Goal: Task Accomplishment & Management: Manage account settings

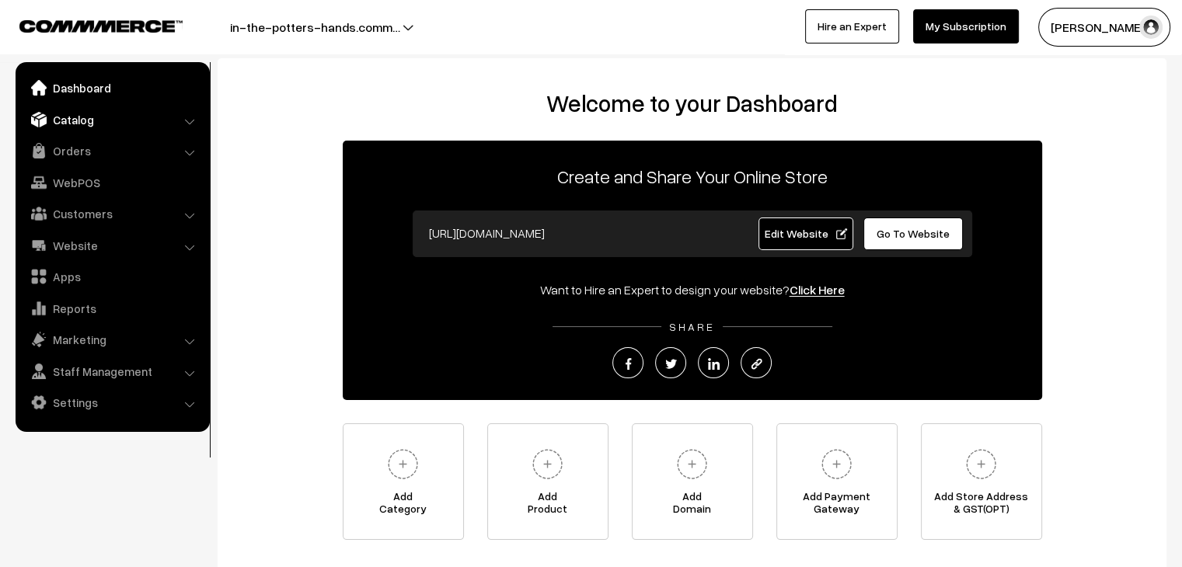
click at [74, 113] on link "Catalog" at bounding box center [111, 120] width 185 height 28
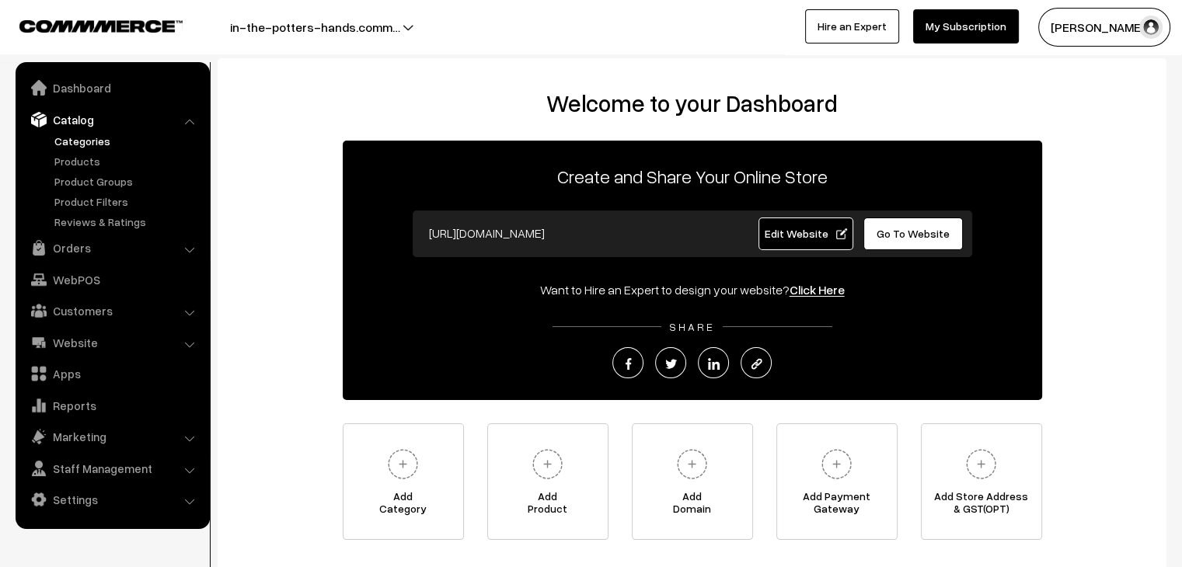
click at [99, 143] on link "Categories" at bounding box center [128, 141] width 154 height 16
click at [85, 145] on link "Categories" at bounding box center [128, 141] width 154 height 16
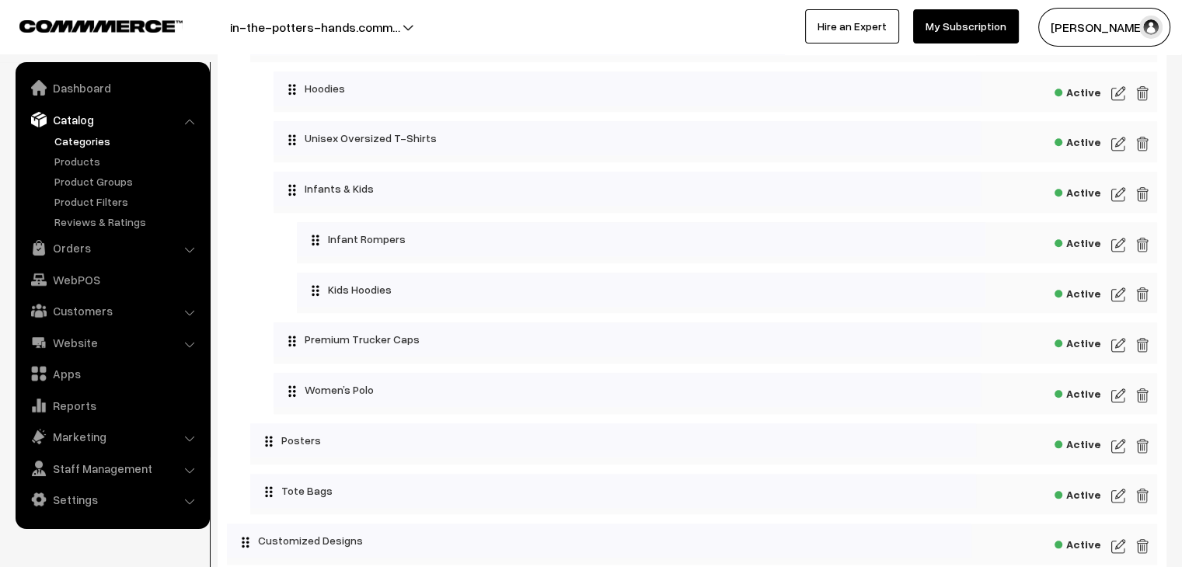
scroll to position [1632, 0]
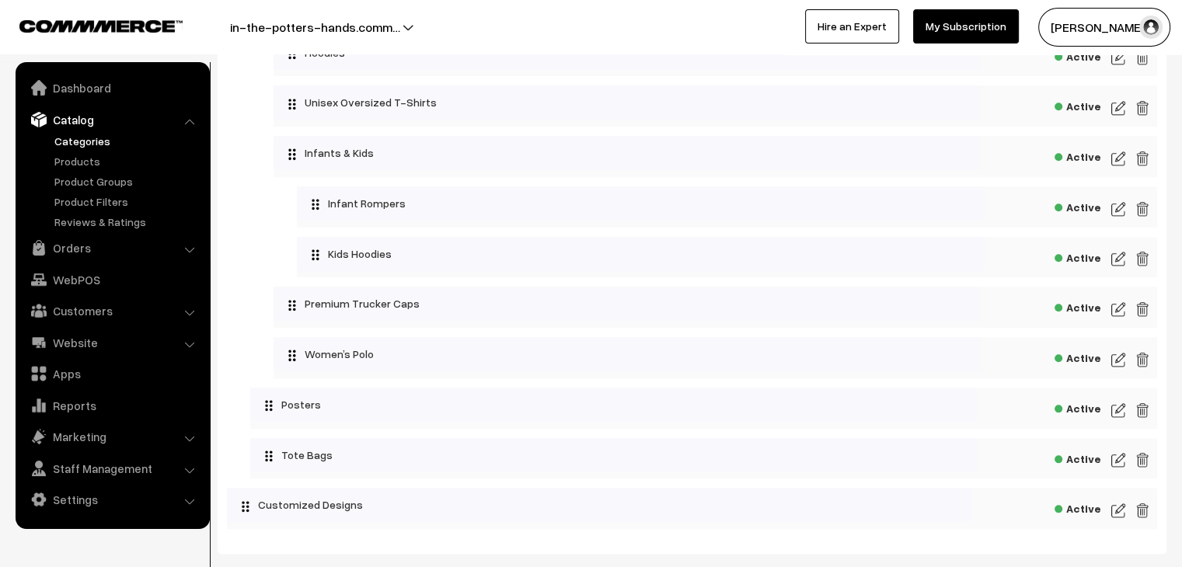
click at [1119, 312] on img at bounding box center [1118, 309] width 14 height 19
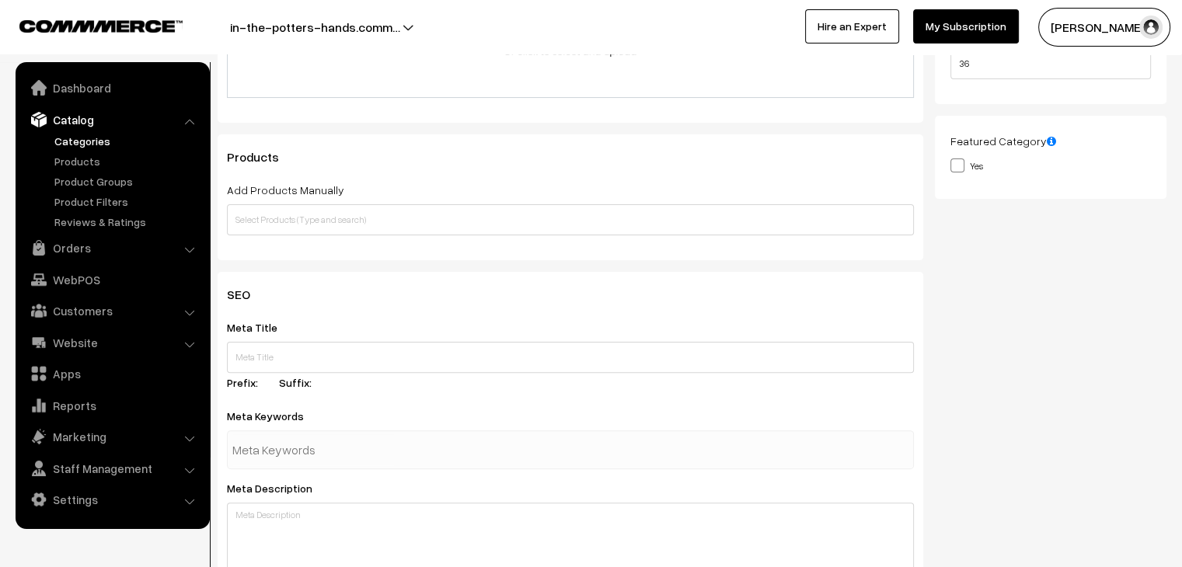
scroll to position [389, 0]
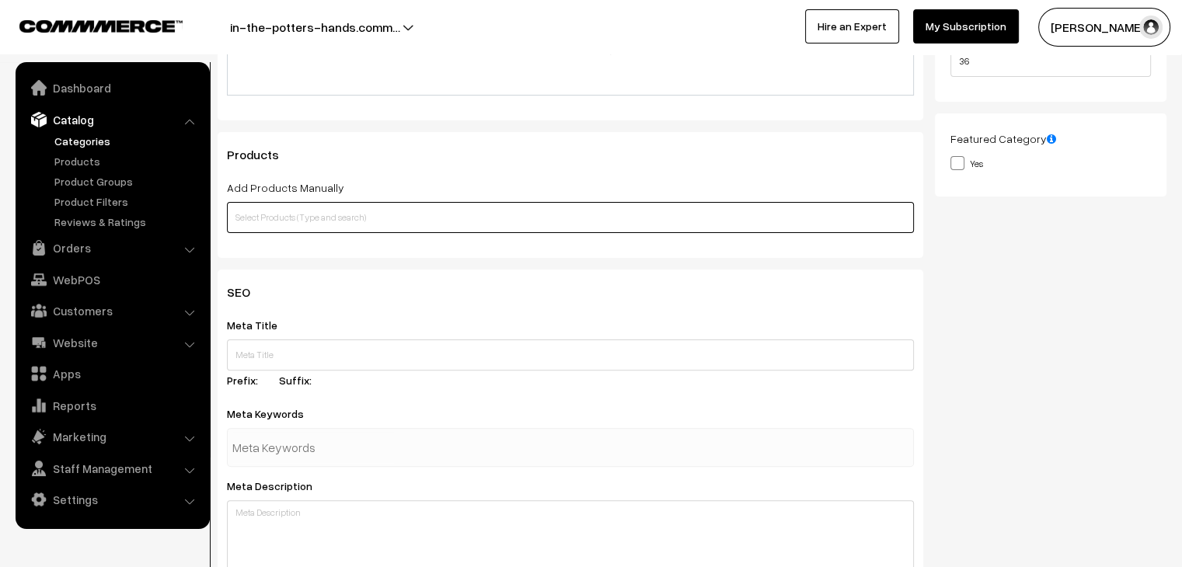
click at [544, 225] on input "text" at bounding box center [570, 217] width 687 height 31
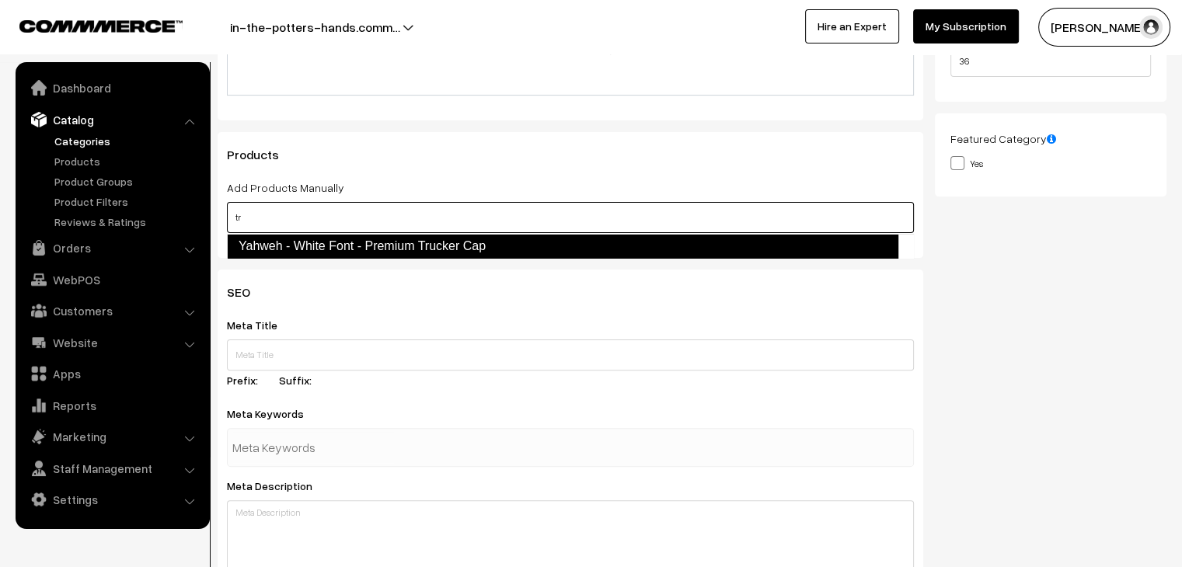
click at [532, 242] on link "Yahweh - White Font - Premium Trucker Cap" at bounding box center [562, 246] width 671 height 25
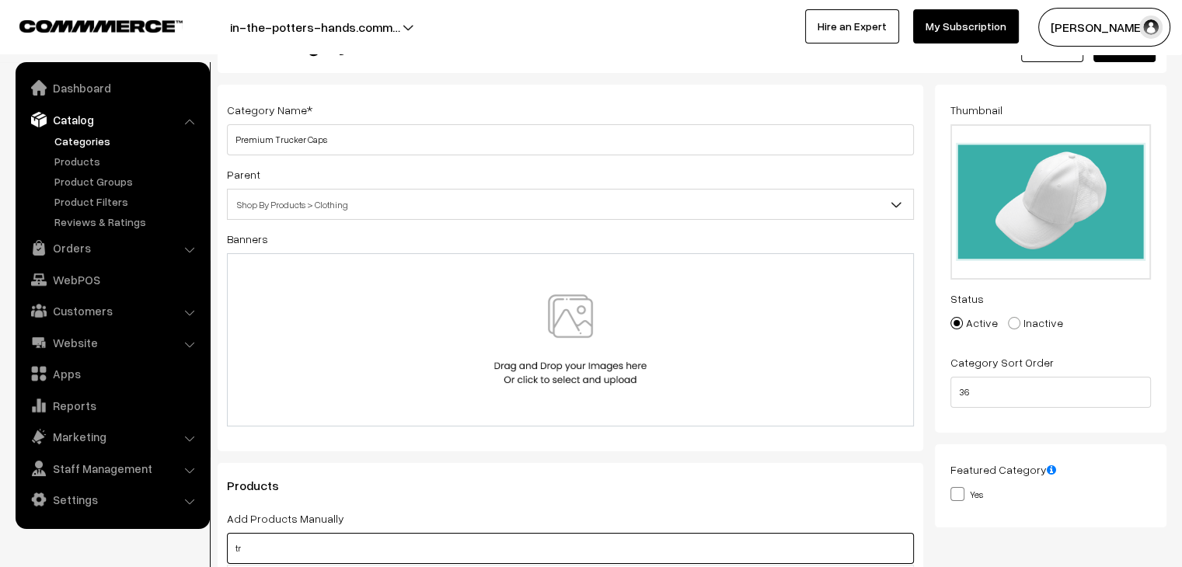
scroll to position [0, 0]
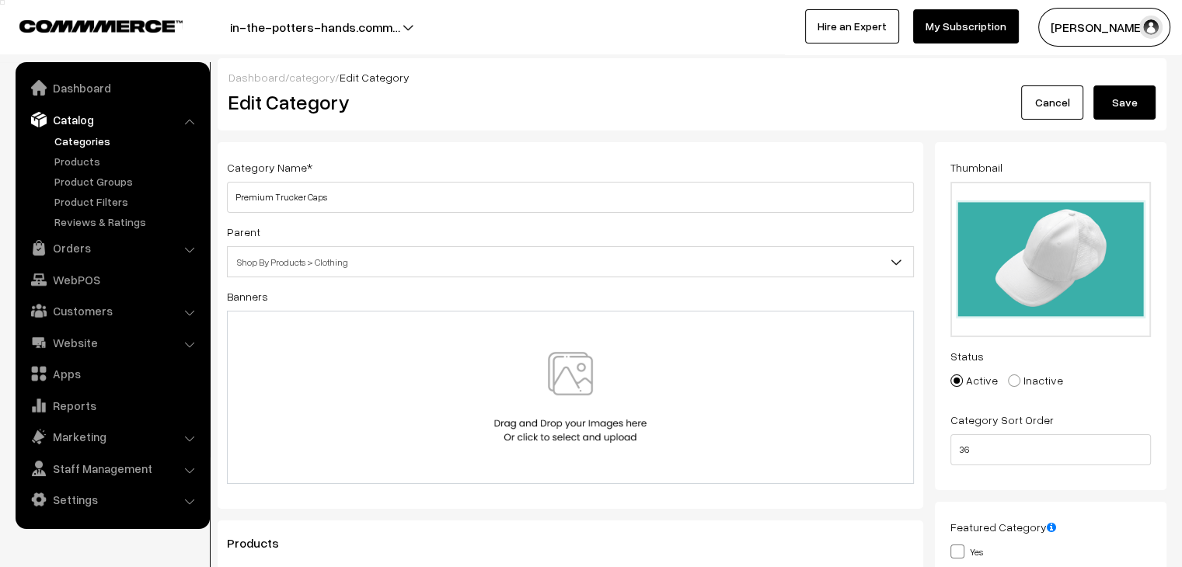
type input "tr"
click at [1131, 100] on button "Save" at bounding box center [1124, 102] width 62 height 34
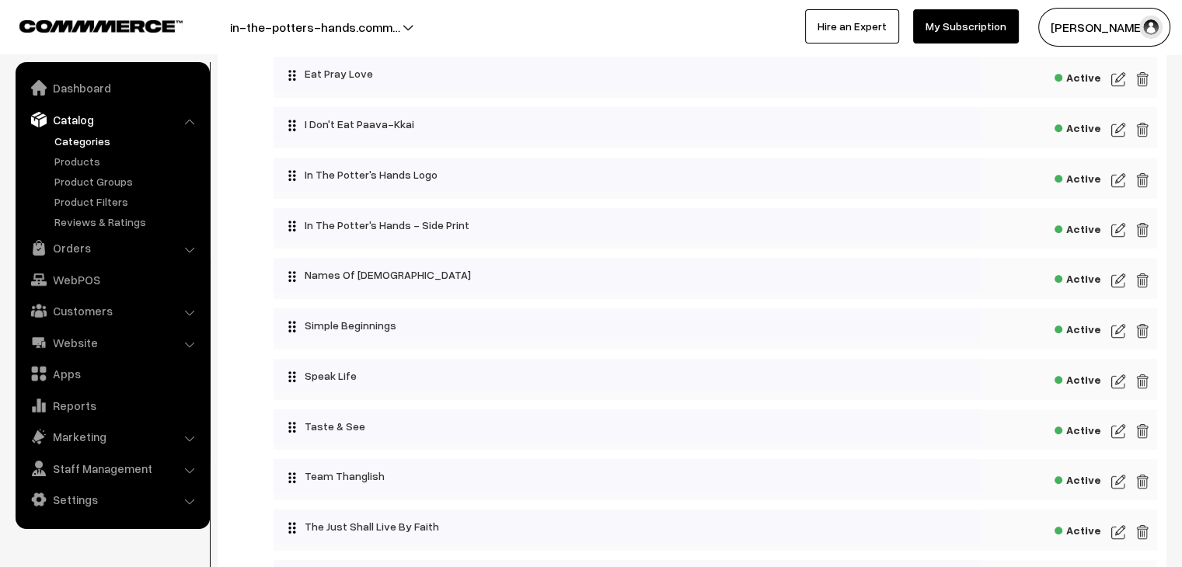
scroll to position [1010, 0]
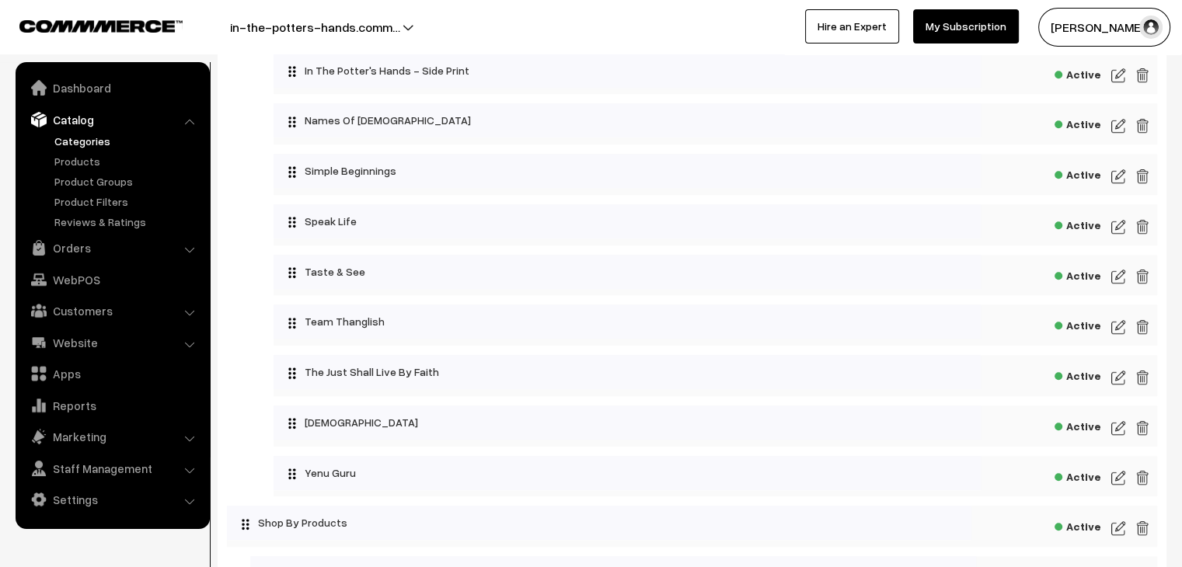
click at [1113, 436] on img at bounding box center [1118, 428] width 14 height 19
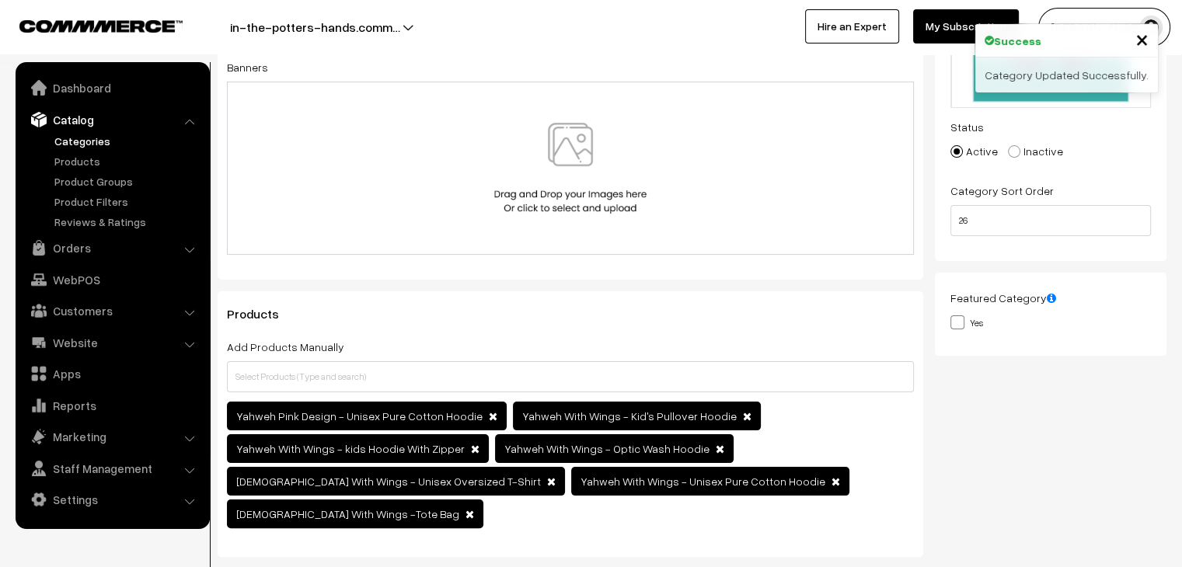
scroll to position [233, 0]
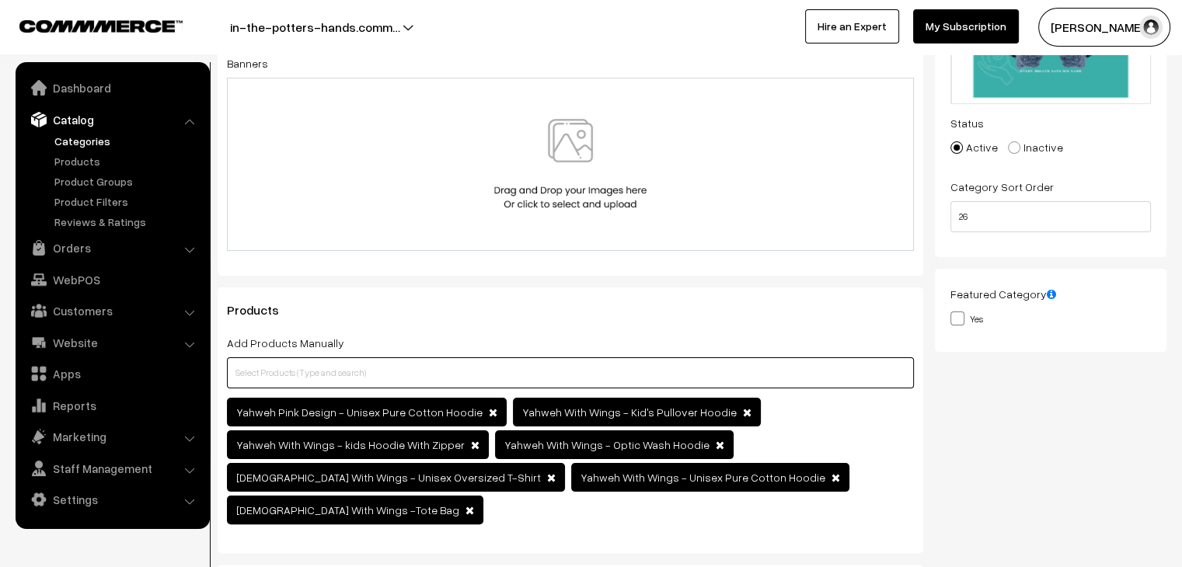
click at [492, 376] on input "text" at bounding box center [570, 372] width 687 height 31
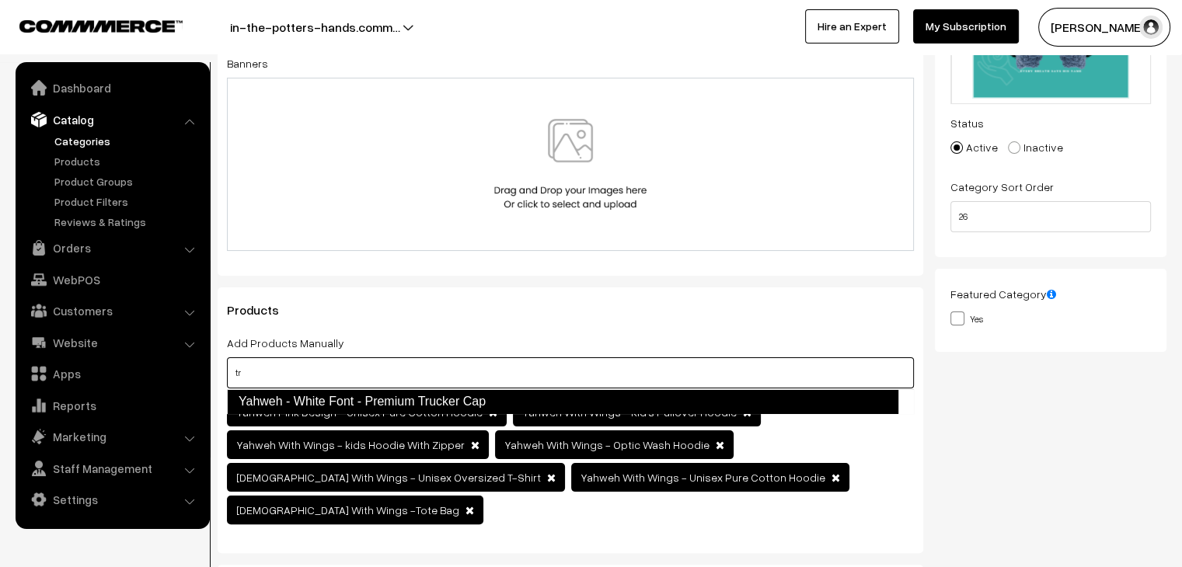
click at [482, 405] on link "Yahweh - White Font - Premium Trucker Cap" at bounding box center [562, 401] width 671 height 25
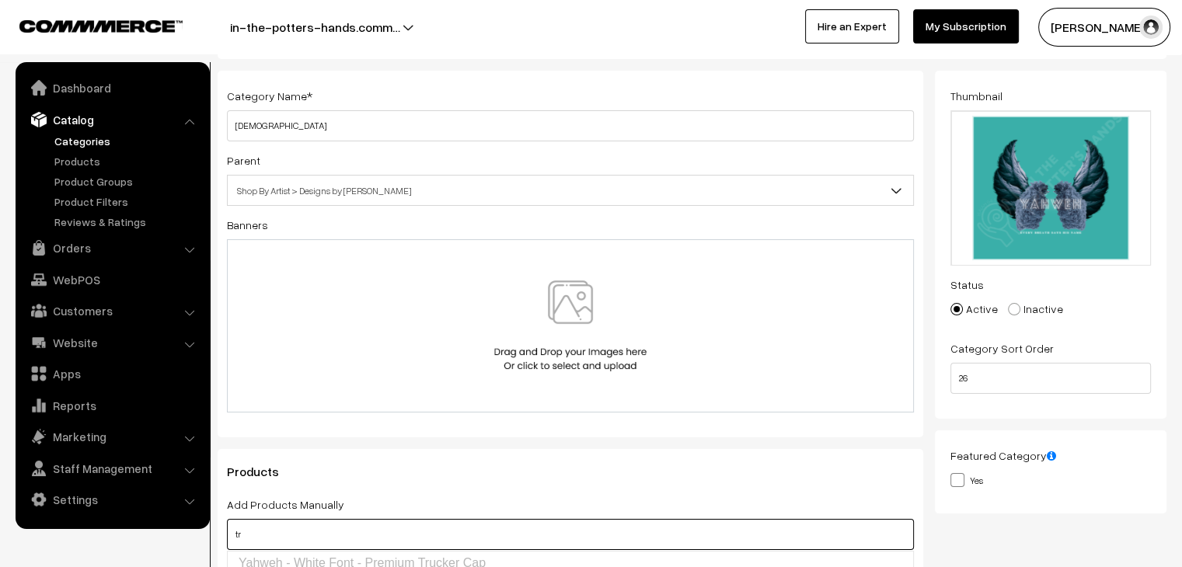
scroll to position [0, 0]
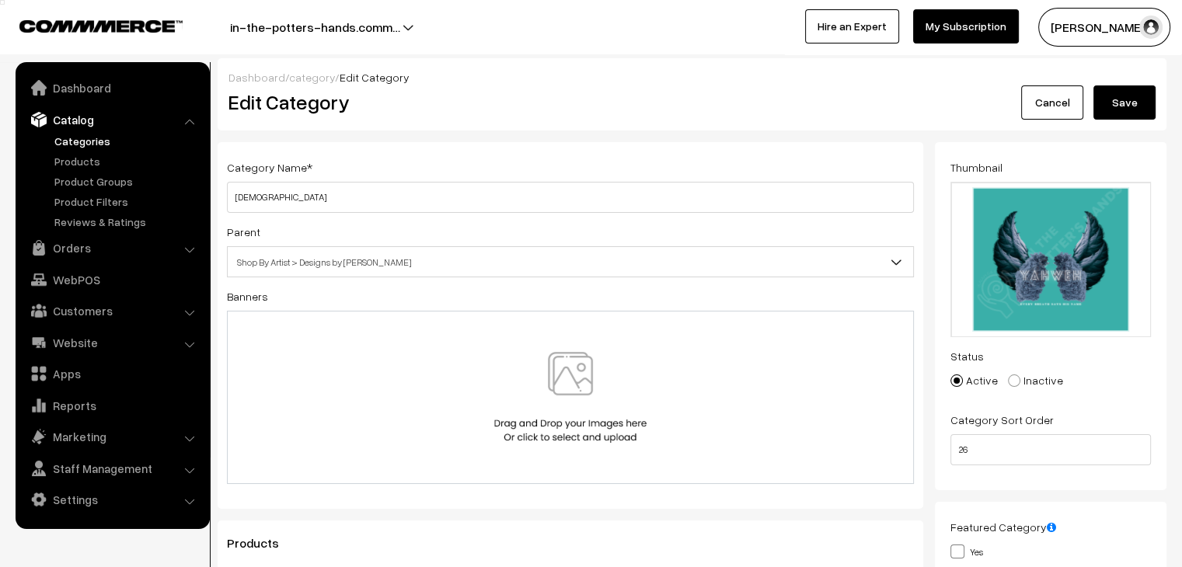
type input "tr"
click at [1140, 103] on button "Save" at bounding box center [1124, 102] width 62 height 34
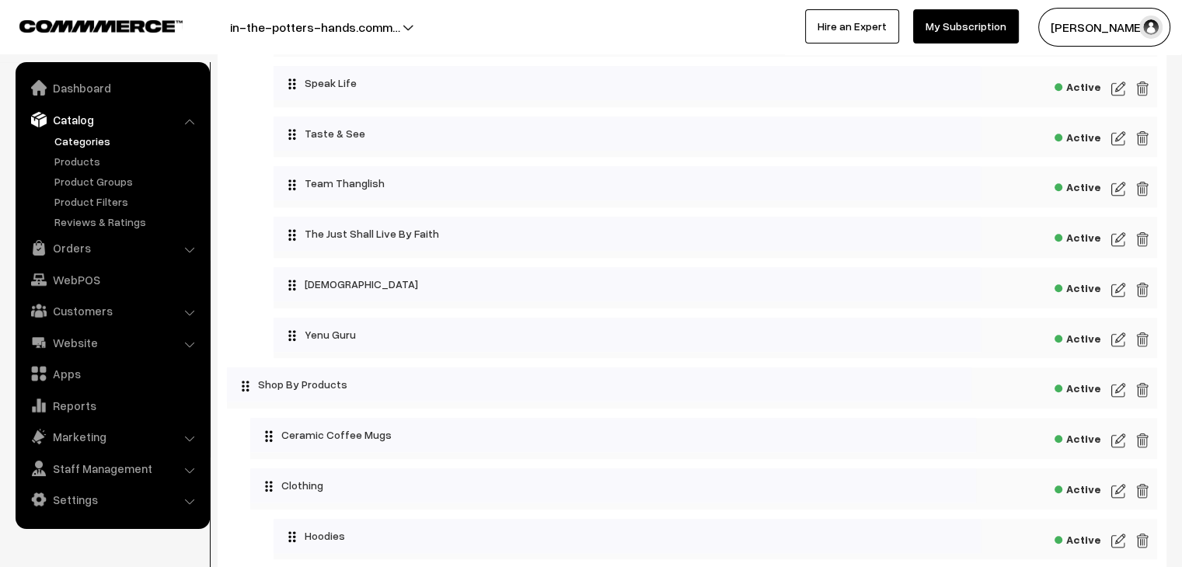
scroll to position [1243, 0]
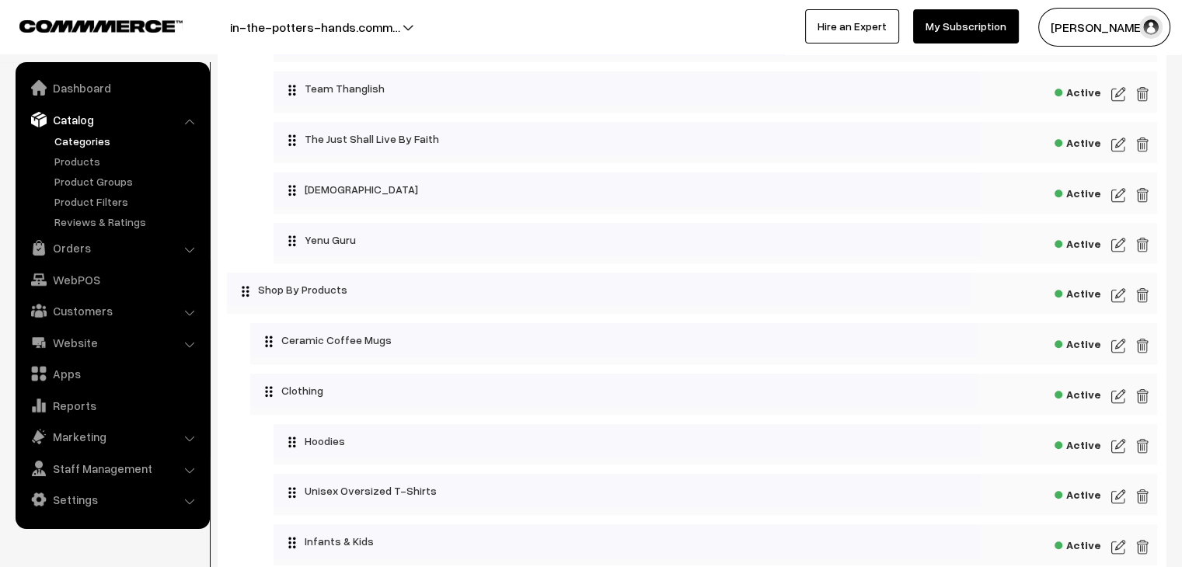
click at [1118, 200] on img at bounding box center [1118, 195] width 14 height 19
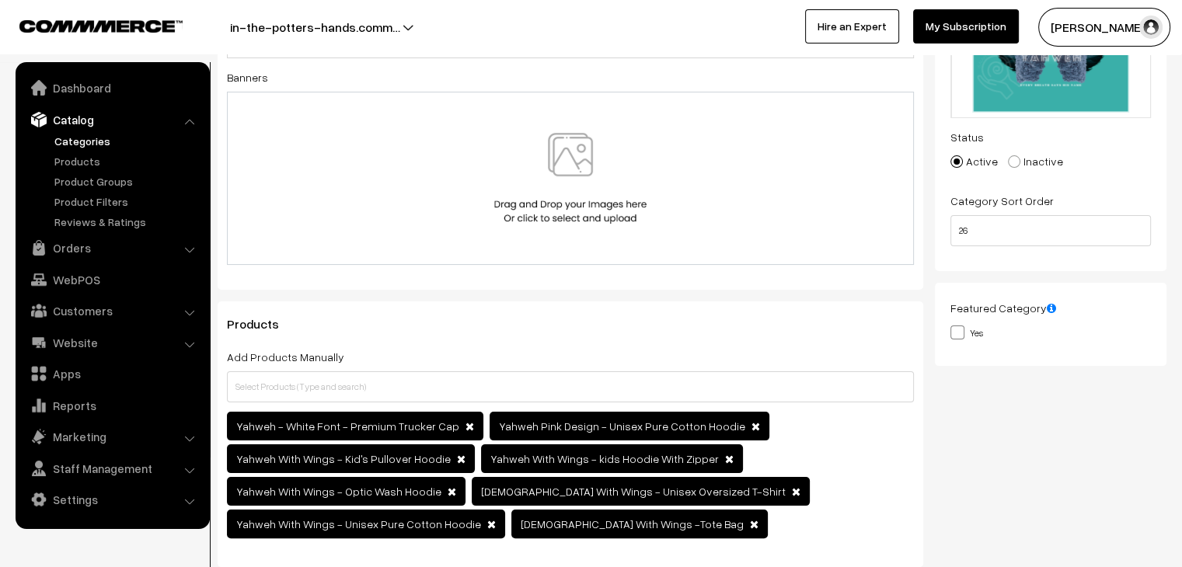
scroll to position [311, 0]
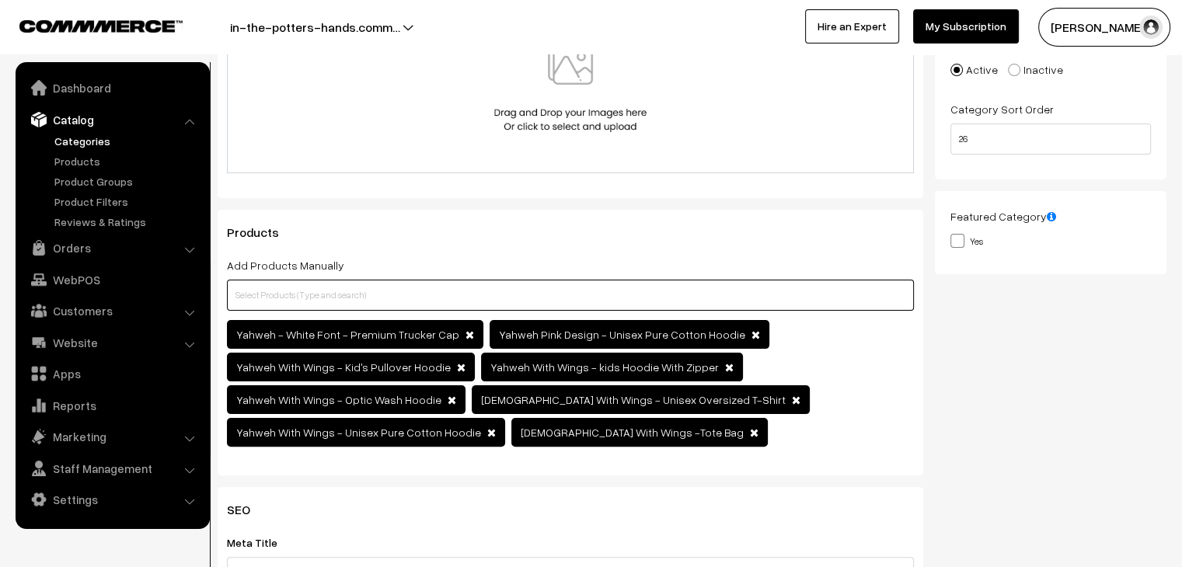
click at [390, 294] on input "text" at bounding box center [570, 295] width 687 height 31
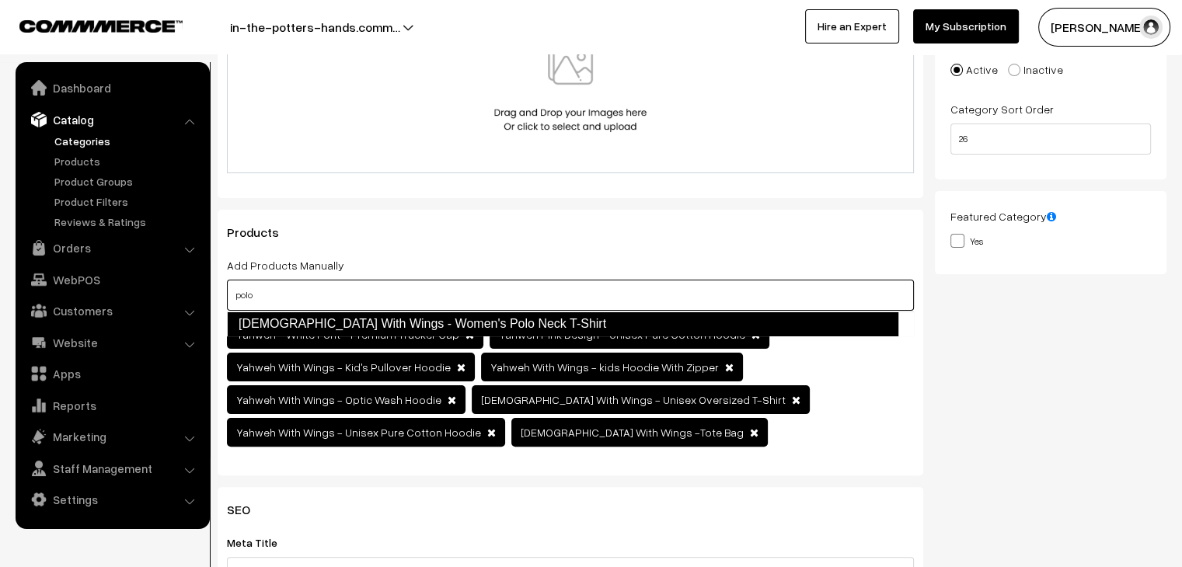
click at [389, 324] on link "[DEMOGRAPHIC_DATA] With Wings - Women's Polo Neck T-Shirt" at bounding box center [562, 324] width 671 height 25
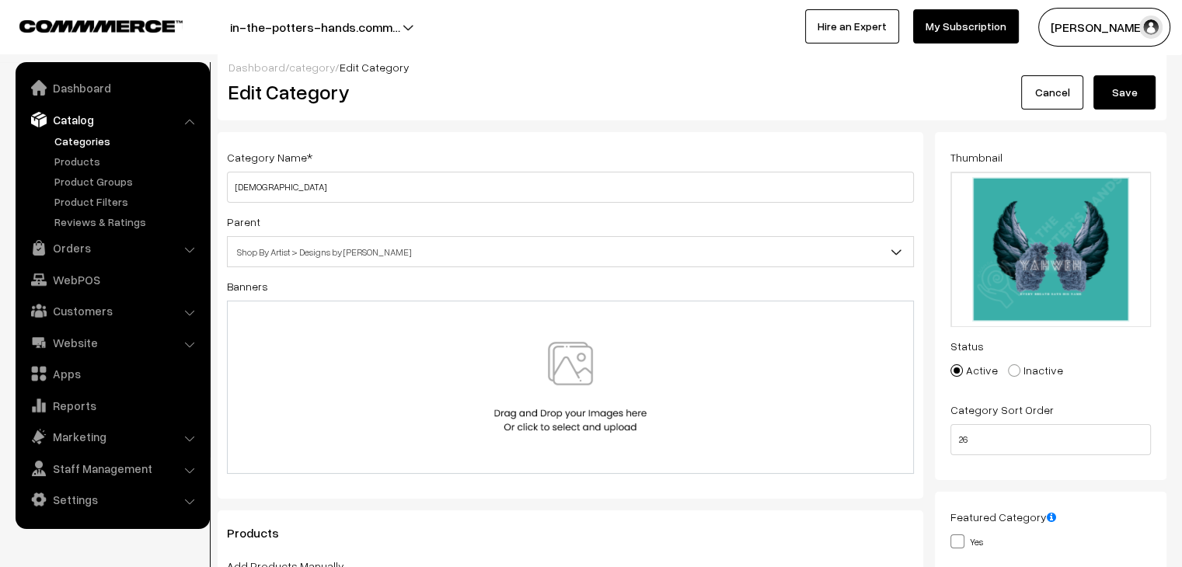
scroll to position [0, 0]
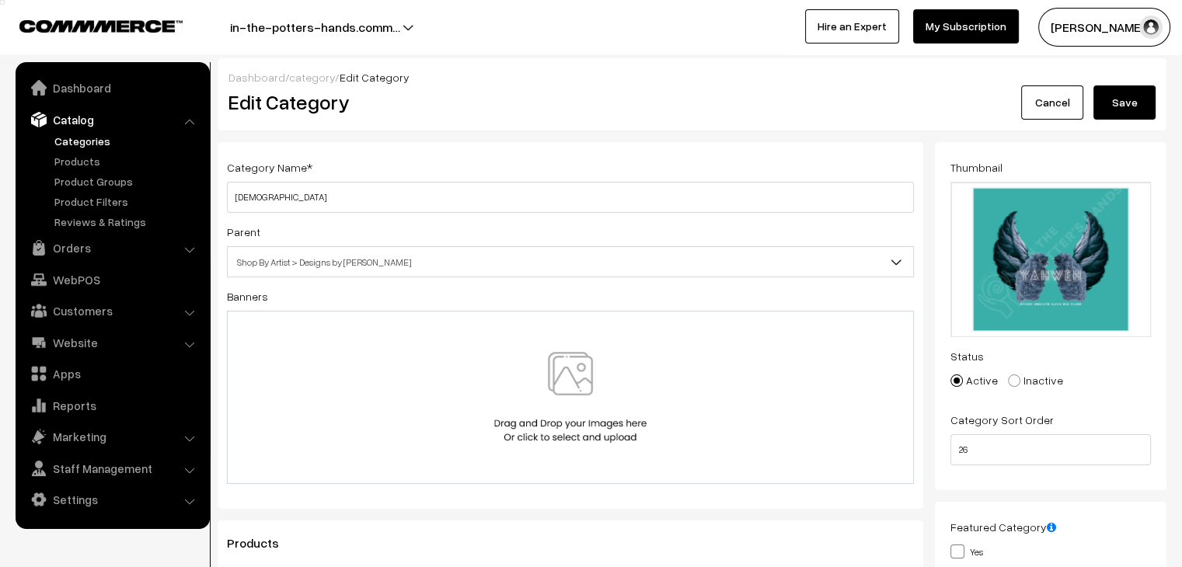
type input "polo"
click at [1144, 116] on button "Save" at bounding box center [1124, 102] width 62 height 34
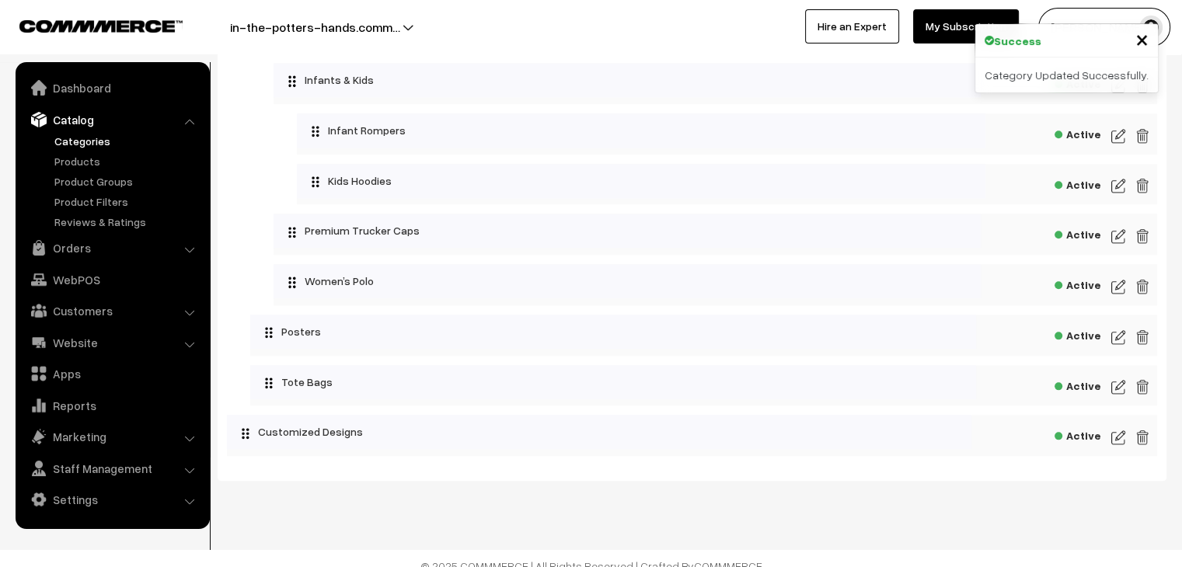
scroll to position [1709, 0]
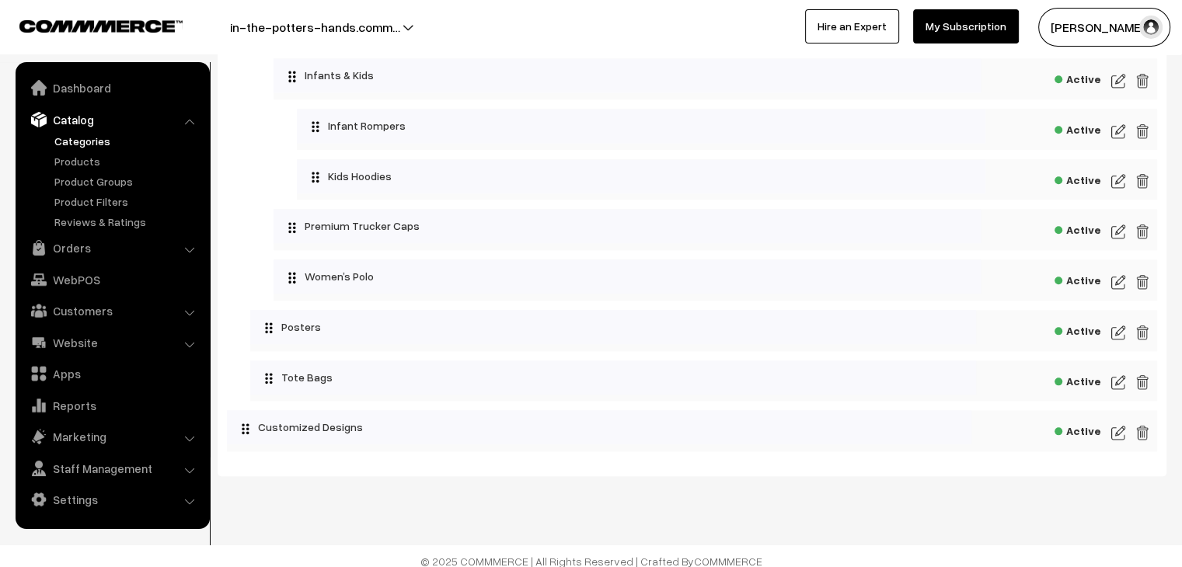
click at [1116, 291] on img at bounding box center [1118, 282] width 14 height 19
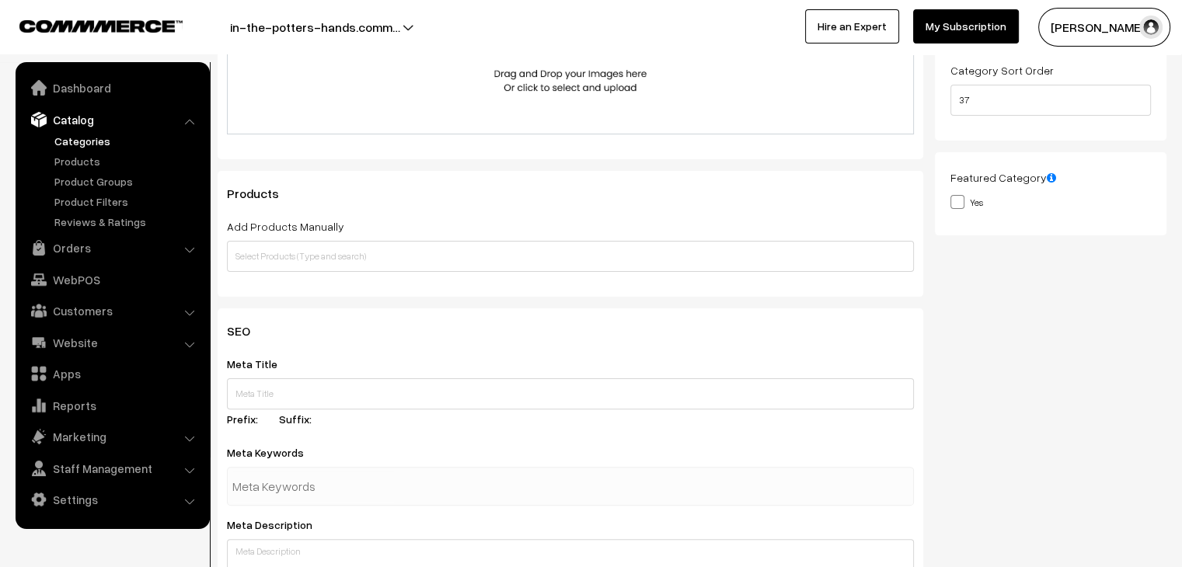
scroll to position [389, 0]
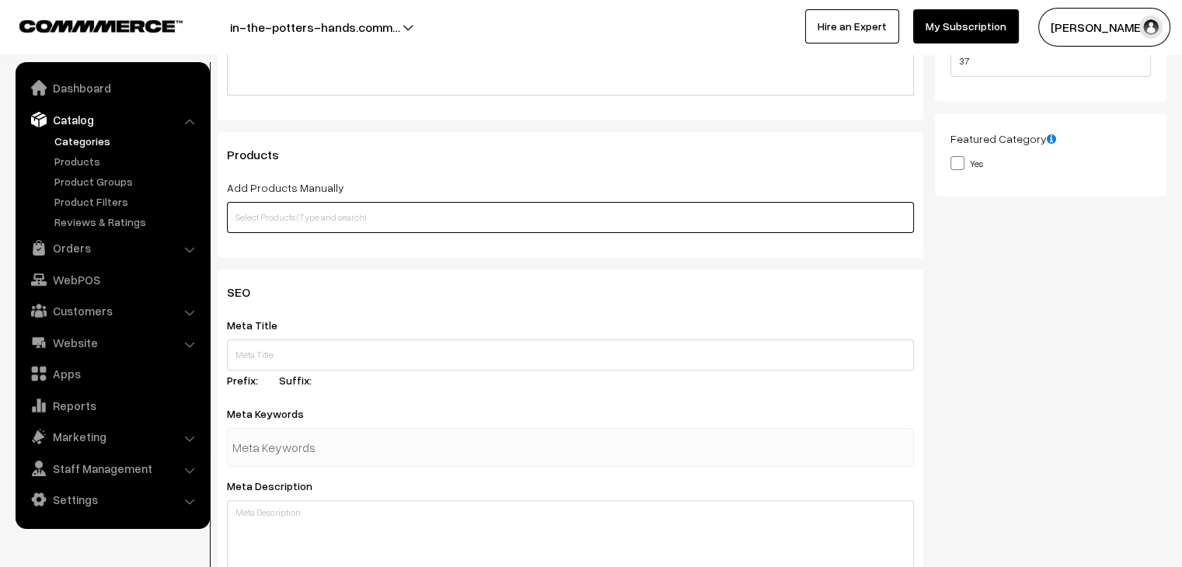
click at [416, 215] on input "text" at bounding box center [570, 217] width 687 height 31
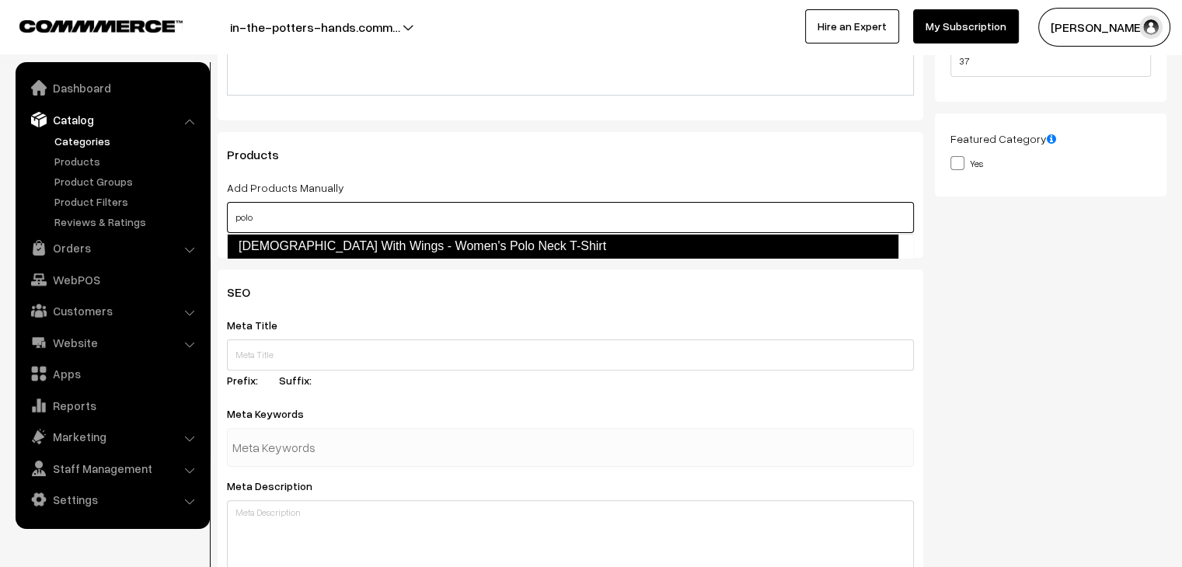
click at [408, 249] on link "Yahweh With Wings - Women's Polo Neck T-Shirt" at bounding box center [562, 246] width 671 height 25
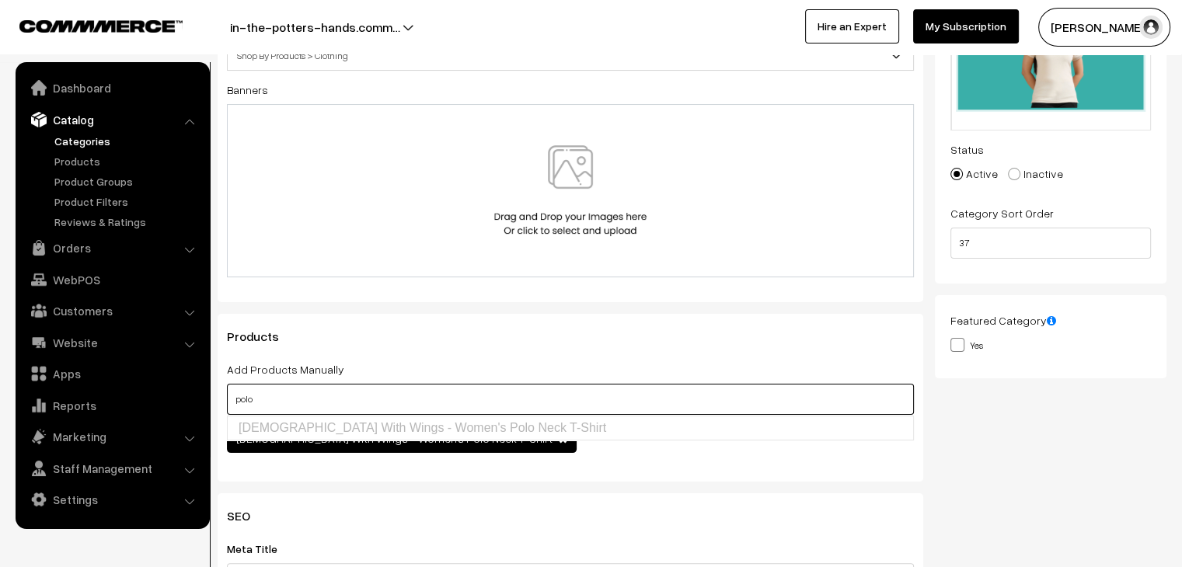
scroll to position [0, 0]
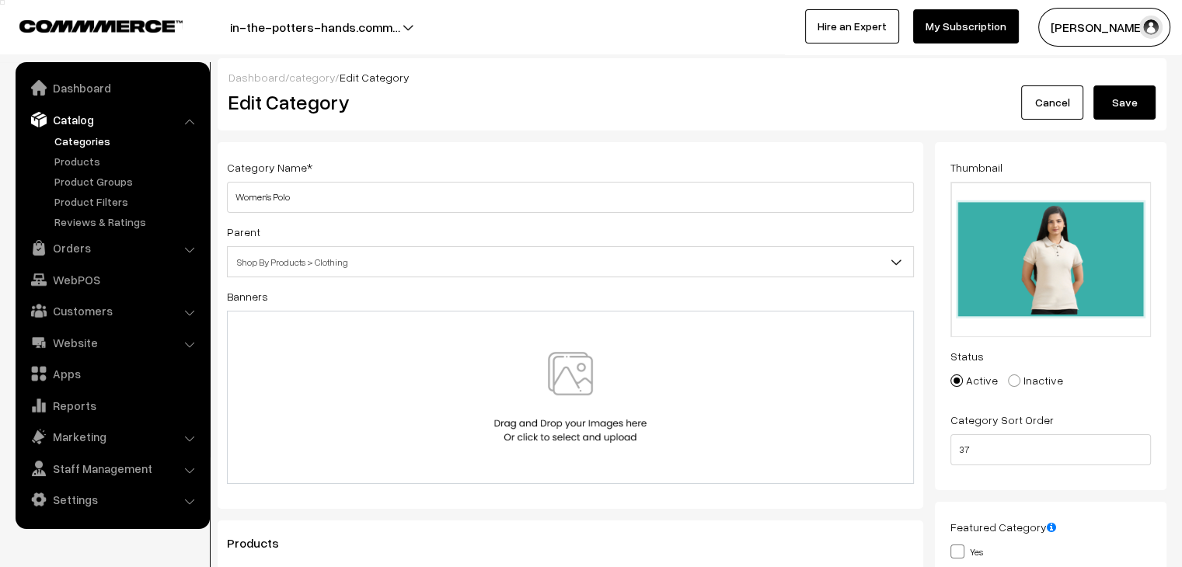
type input "polo"
click at [1119, 85] on button "Save" at bounding box center [1124, 102] width 62 height 34
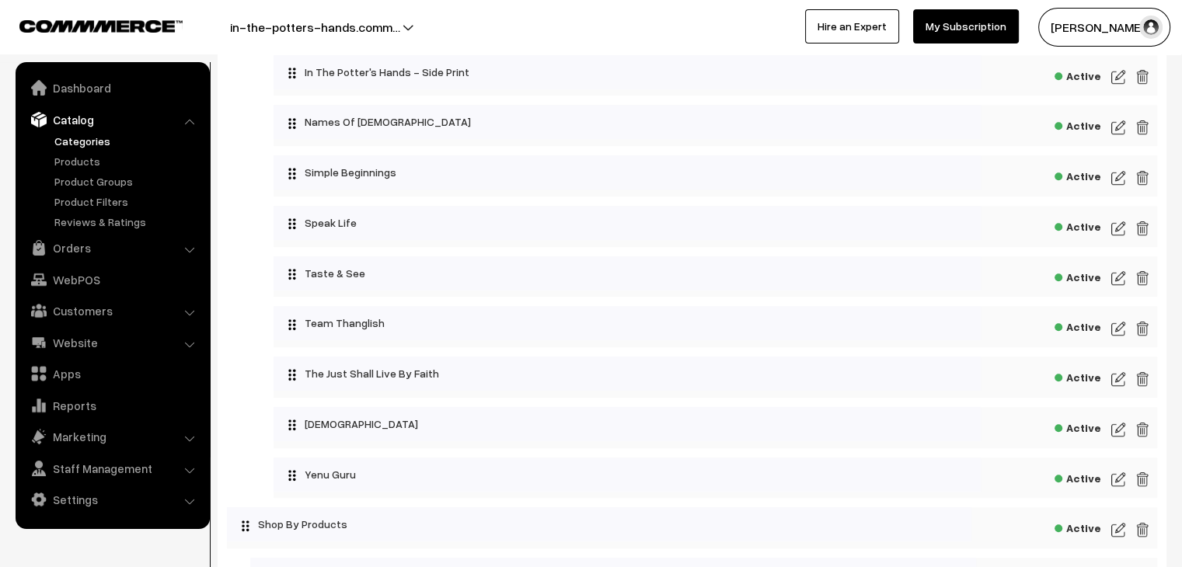
scroll to position [1088, 0]
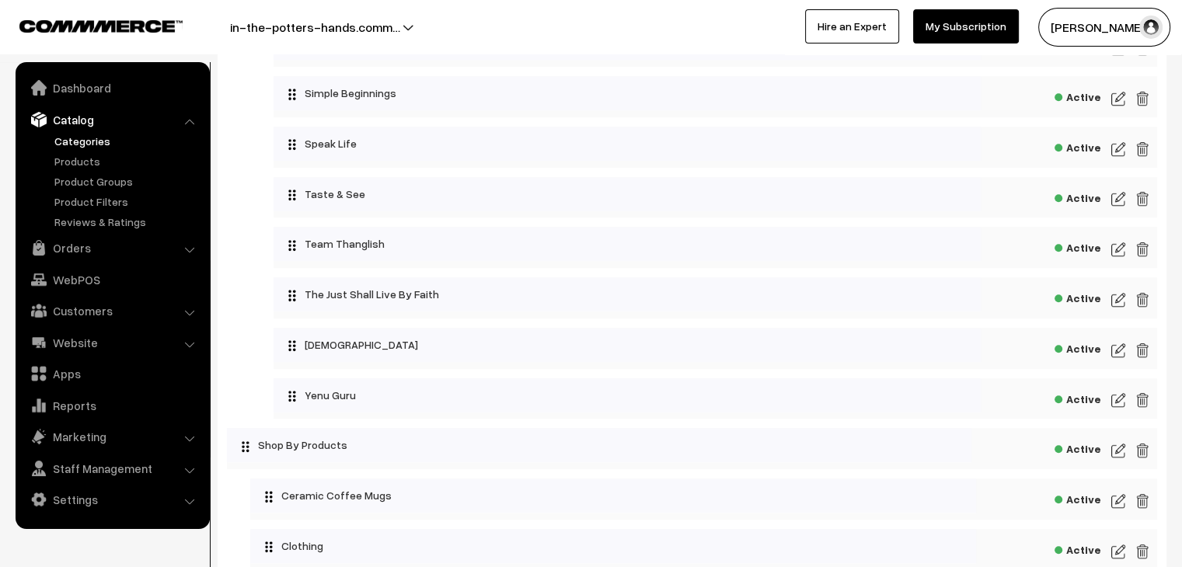
click at [1112, 352] on img at bounding box center [1118, 350] width 14 height 19
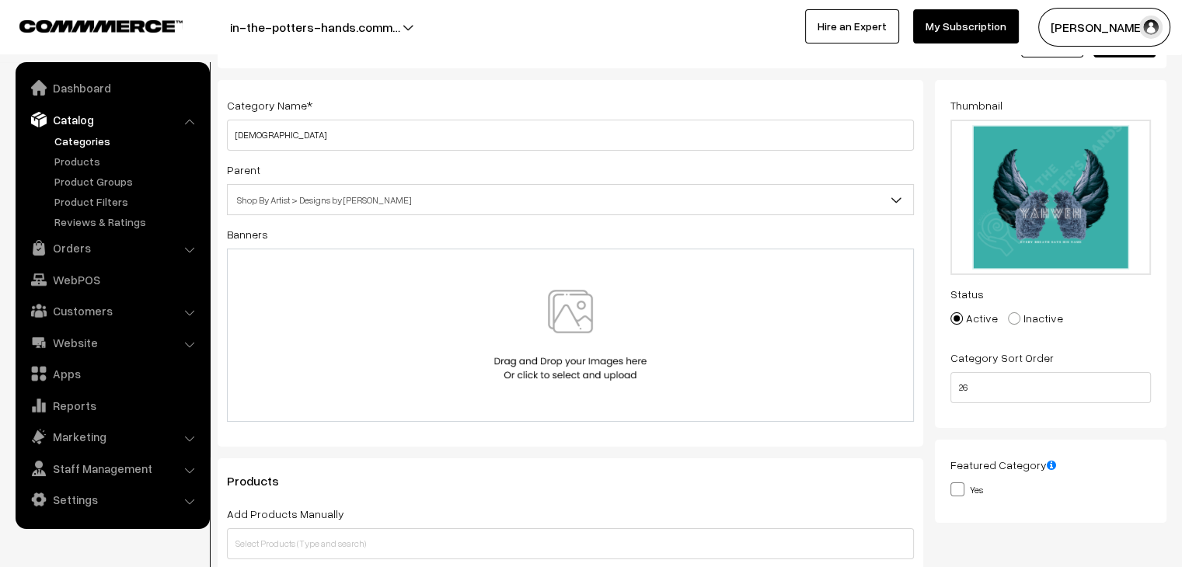
scroll to position [311, 0]
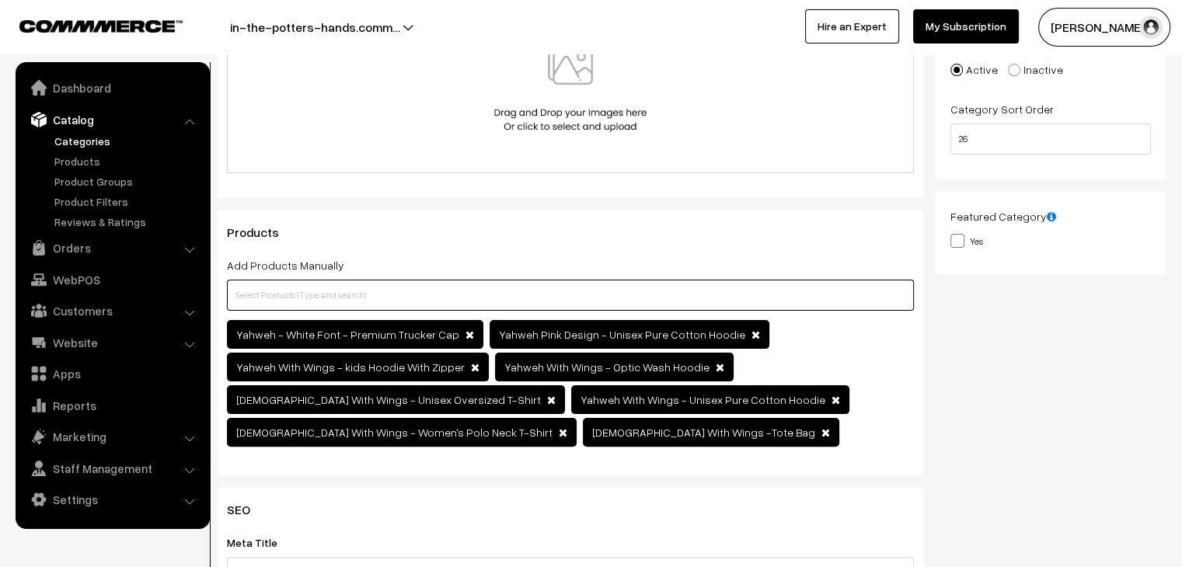
click at [510, 291] on input "text" at bounding box center [570, 295] width 687 height 31
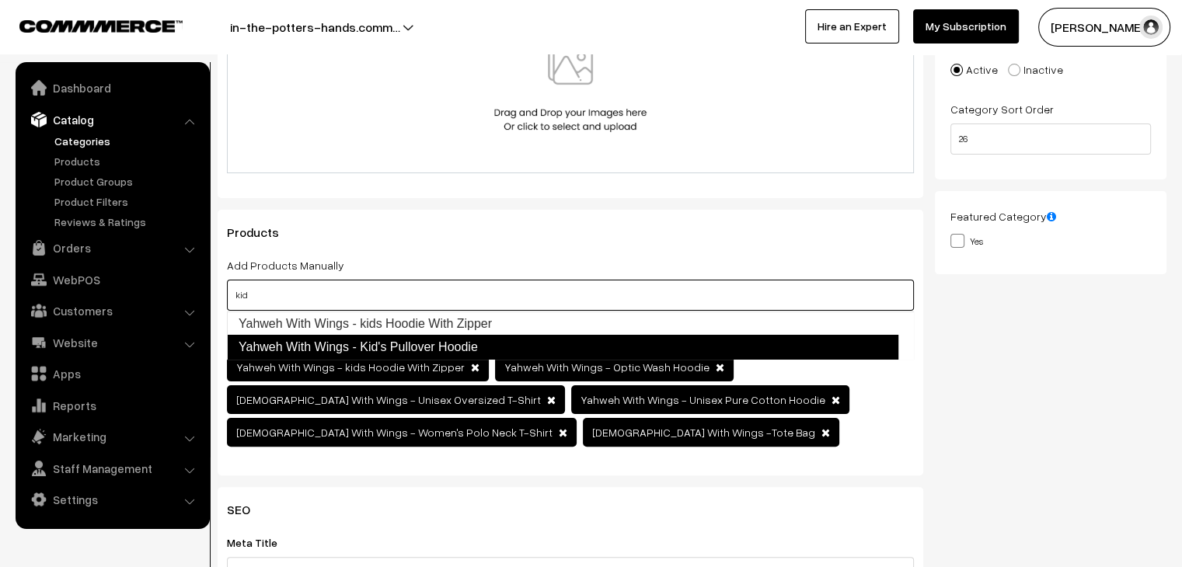
click at [454, 342] on link "Yahweh With Wings - Kid's Pullover Hoodie" at bounding box center [562, 347] width 671 height 25
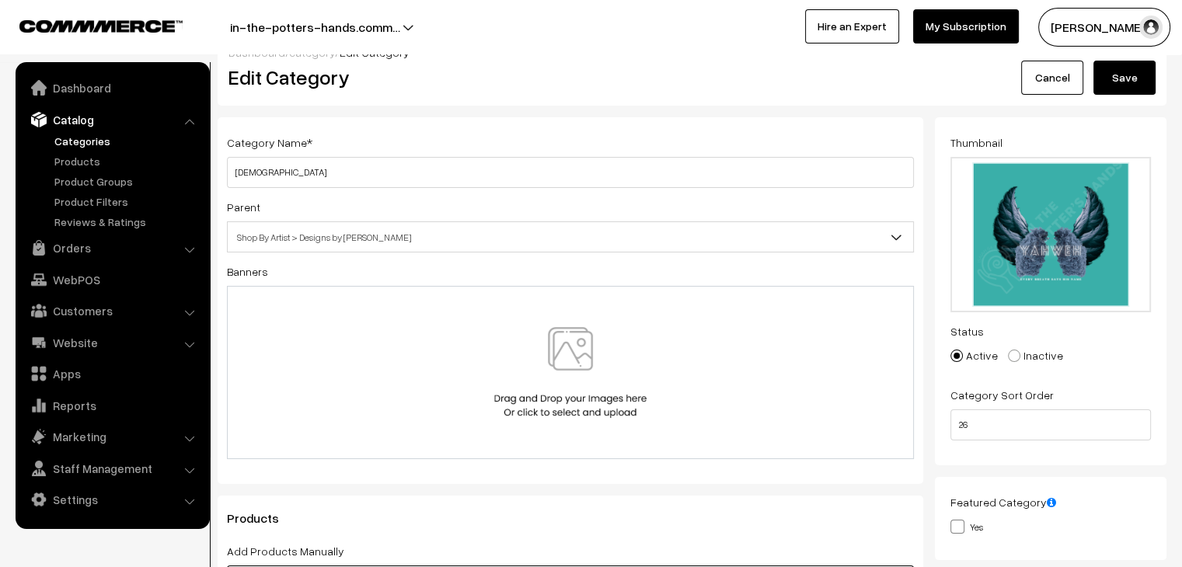
scroll to position [0, 0]
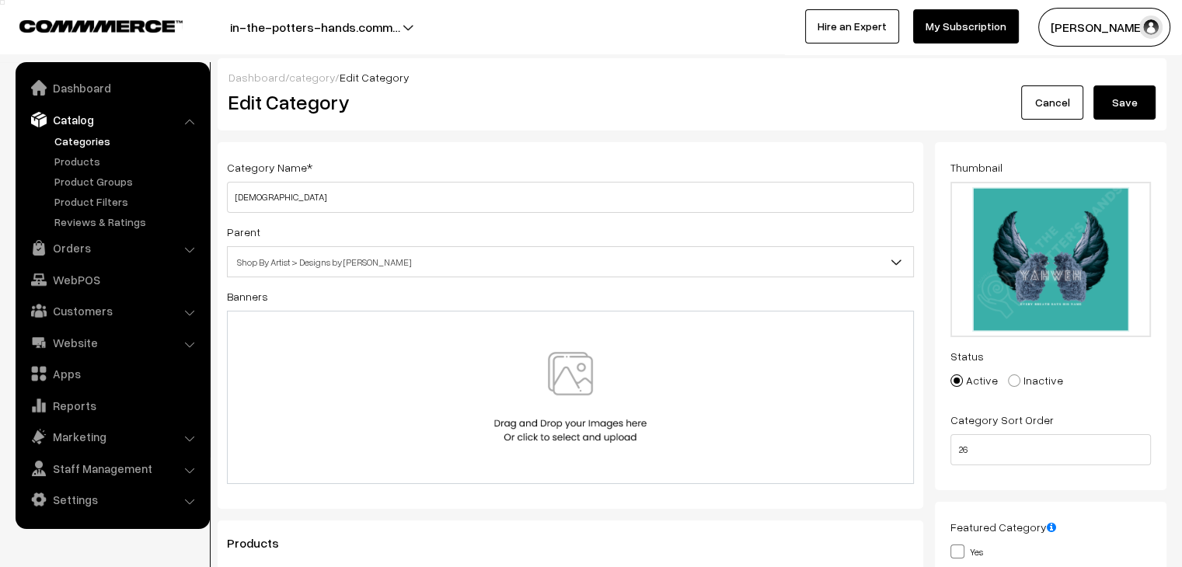
type input "kid"
click at [1128, 106] on button "Save" at bounding box center [1124, 102] width 62 height 34
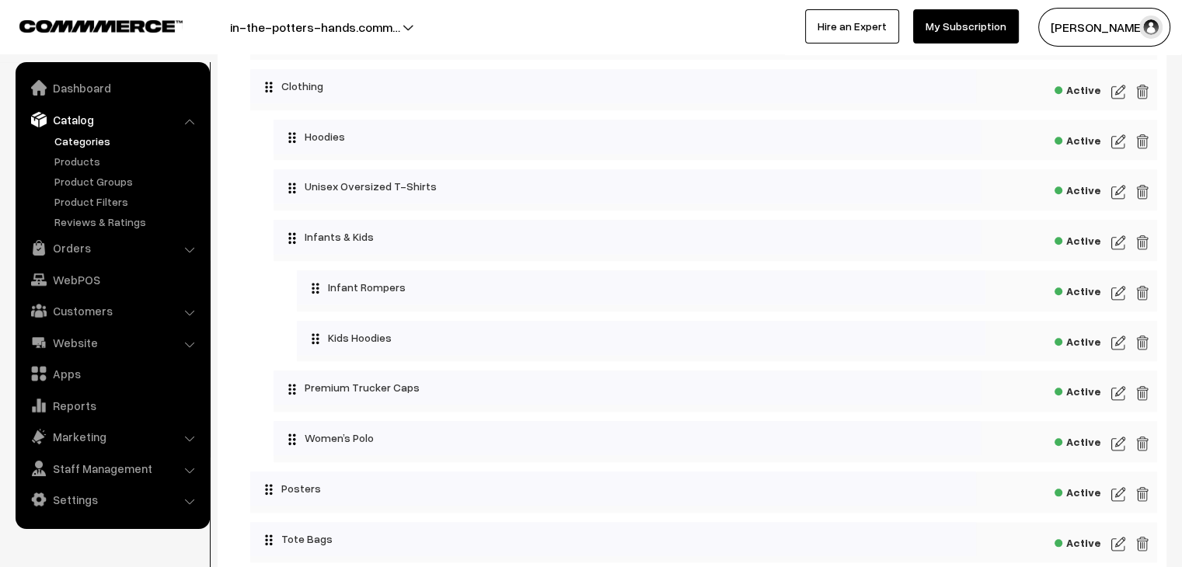
scroll to position [1554, 0]
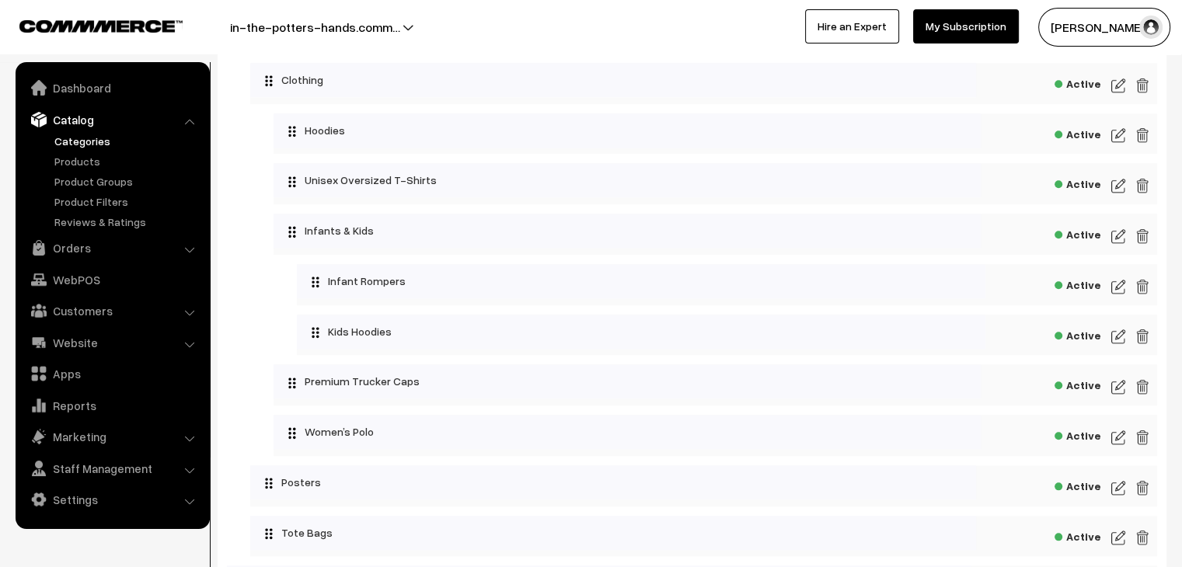
click at [1114, 341] on img at bounding box center [1118, 336] width 14 height 19
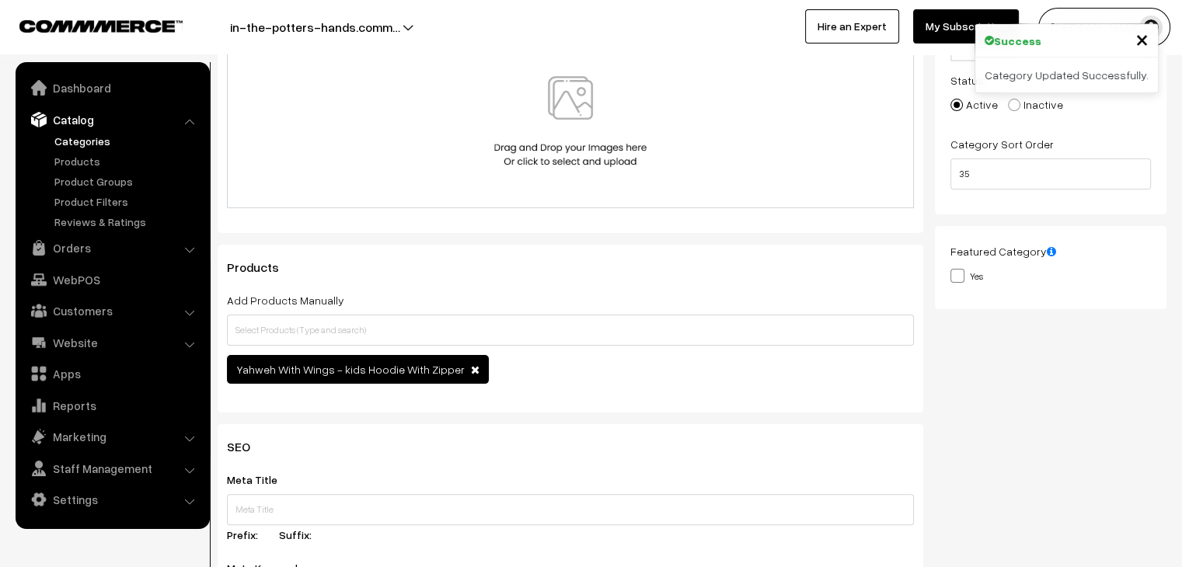
scroll to position [389, 0]
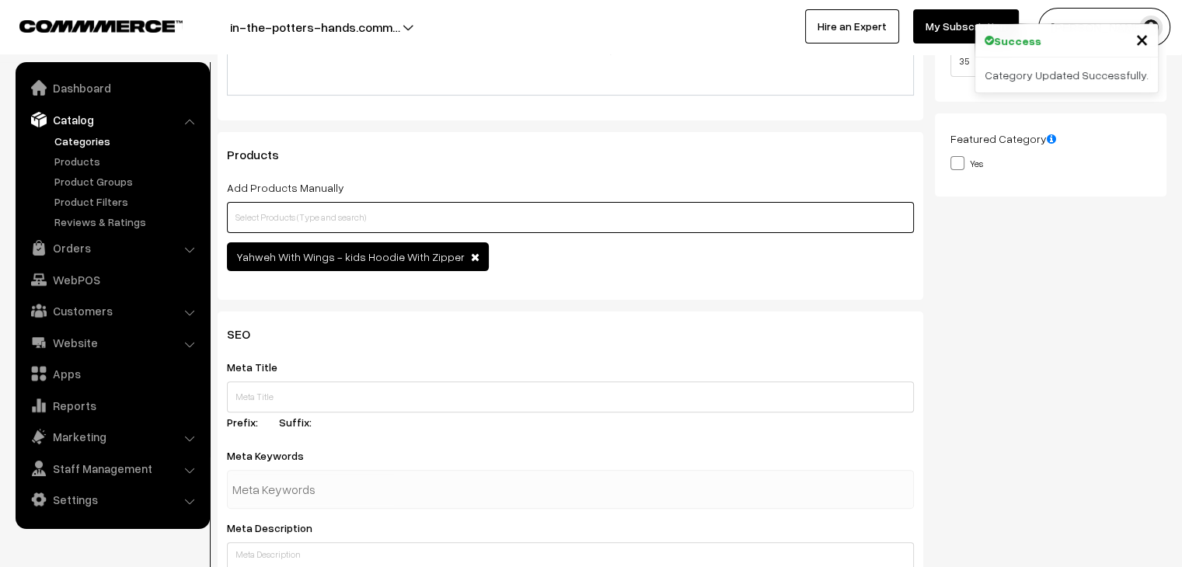
click at [428, 224] on input "text" at bounding box center [570, 217] width 687 height 31
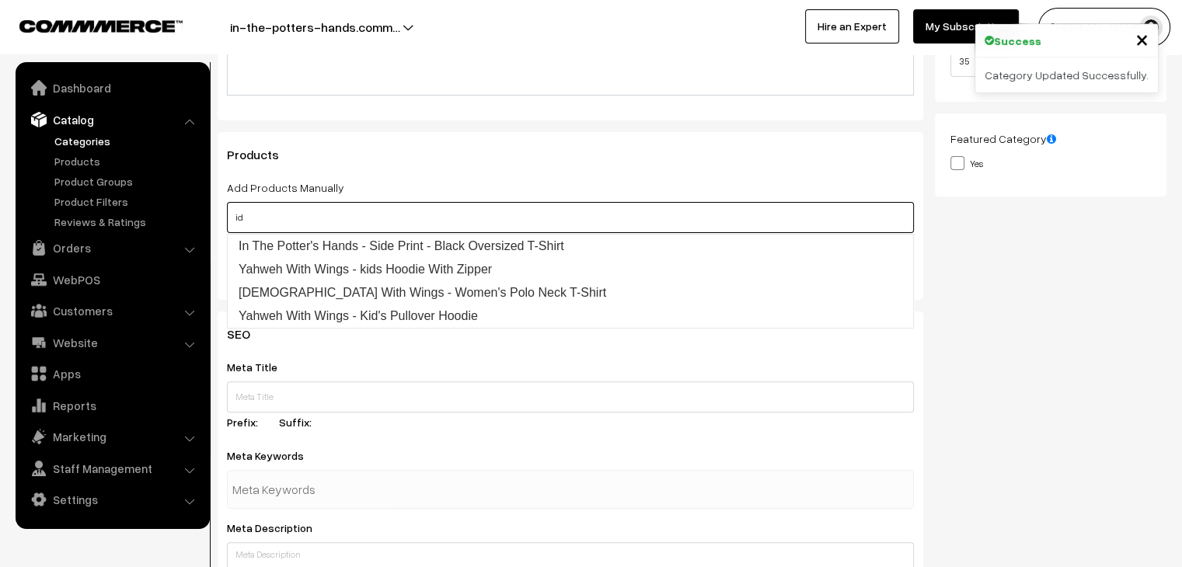
type input "i"
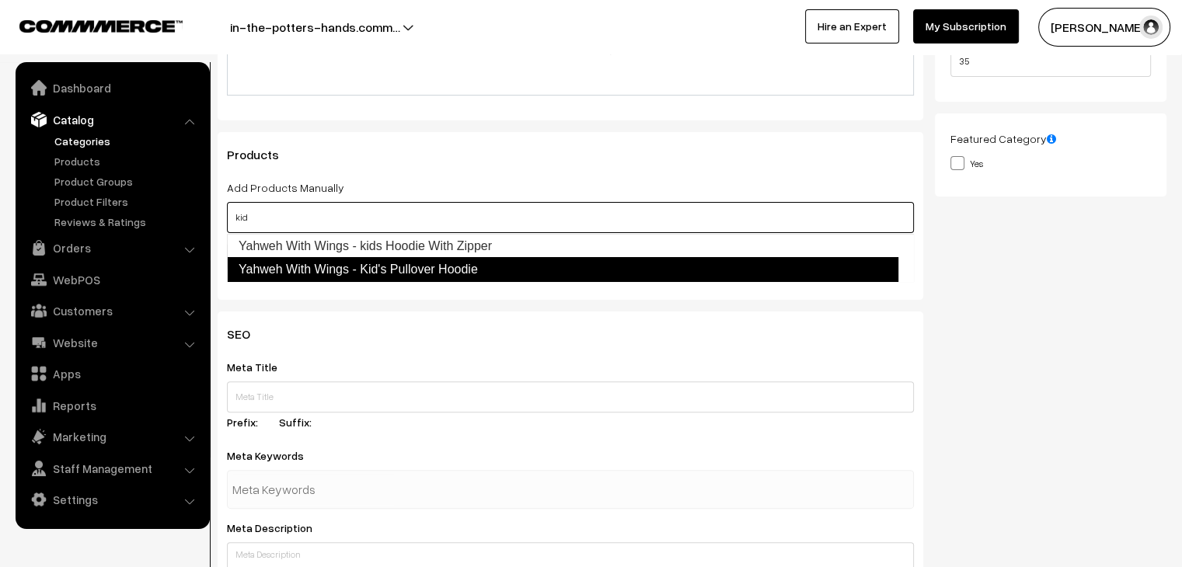
click at [427, 268] on link "Yahweh With Wings - Kid's Pullover Hoodie" at bounding box center [562, 269] width 671 height 25
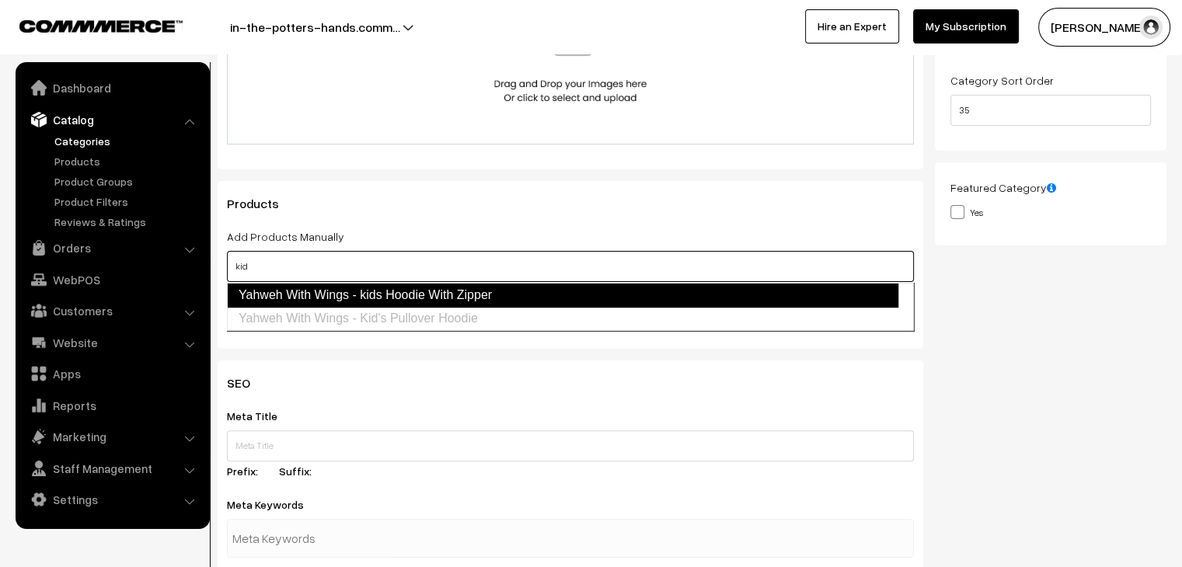
scroll to position [0, 0]
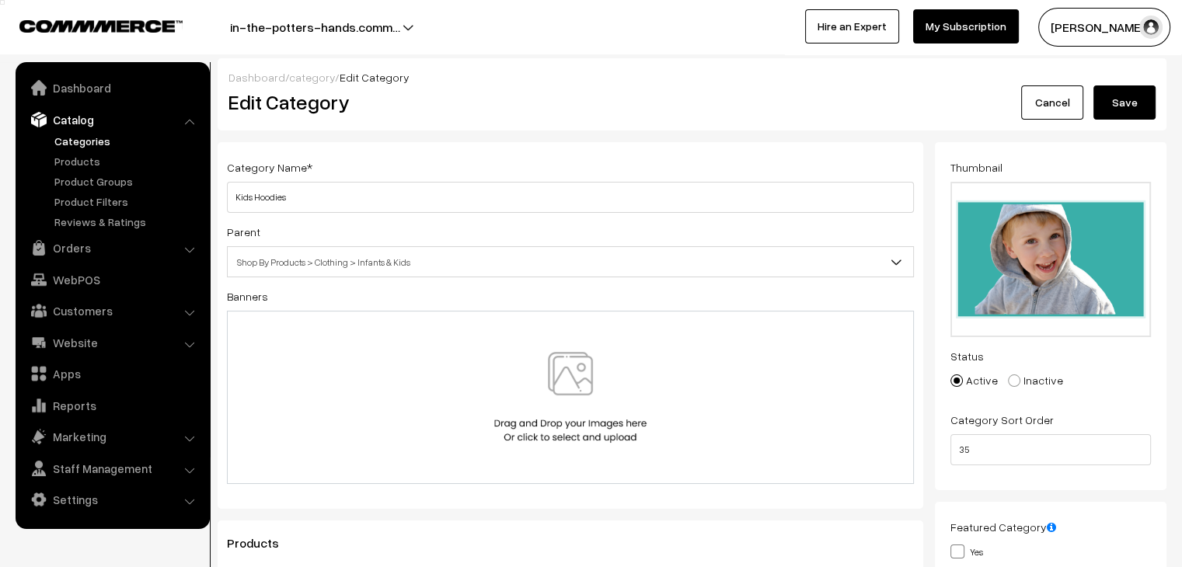
type input "kid"
click at [1138, 106] on button "Save" at bounding box center [1124, 102] width 62 height 34
